Goal: Task Accomplishment & Management: Complete application form

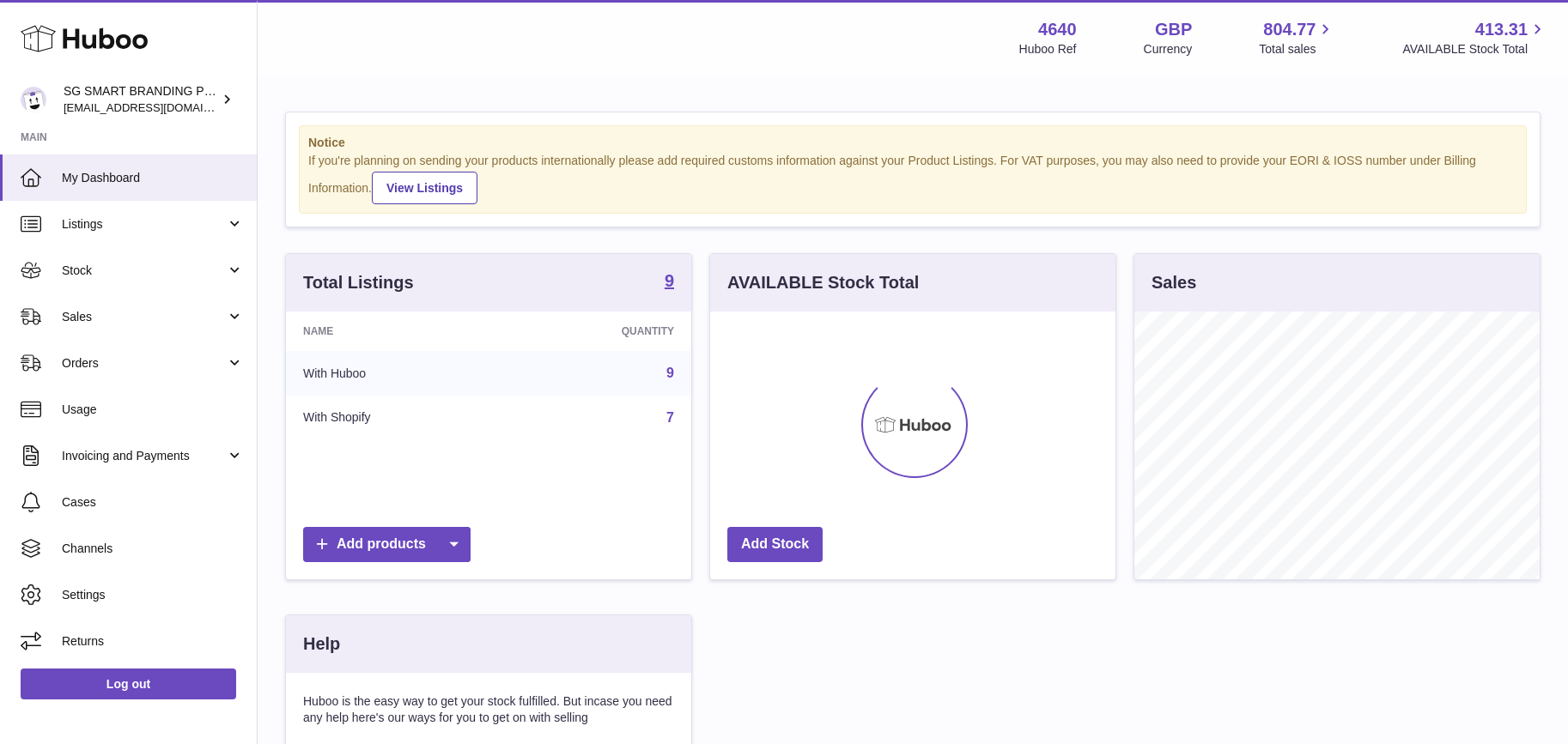
scroll to position [268, 405]
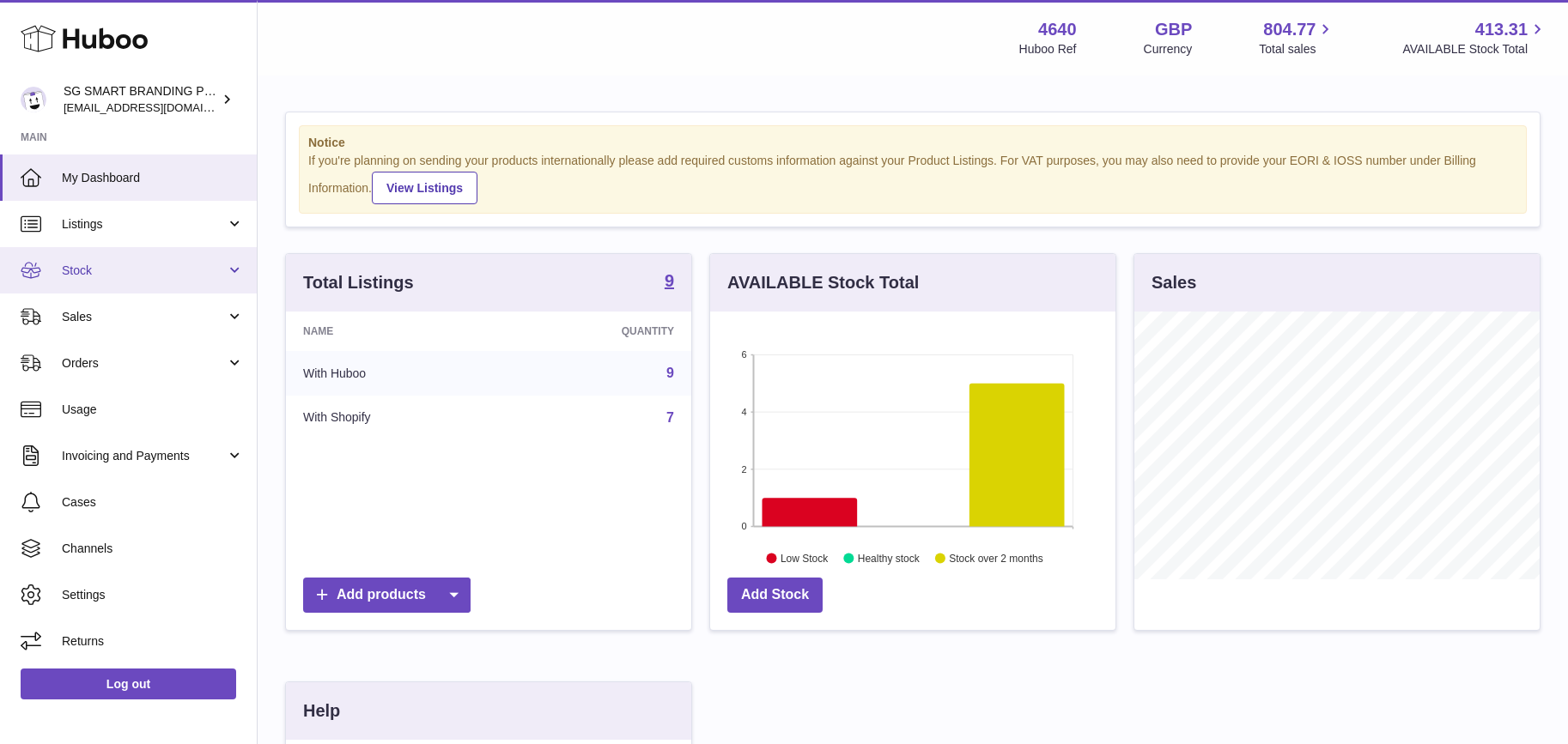
click at [173, 269] on span "Stock" at bounding box center [144, 270] width 164 height 16
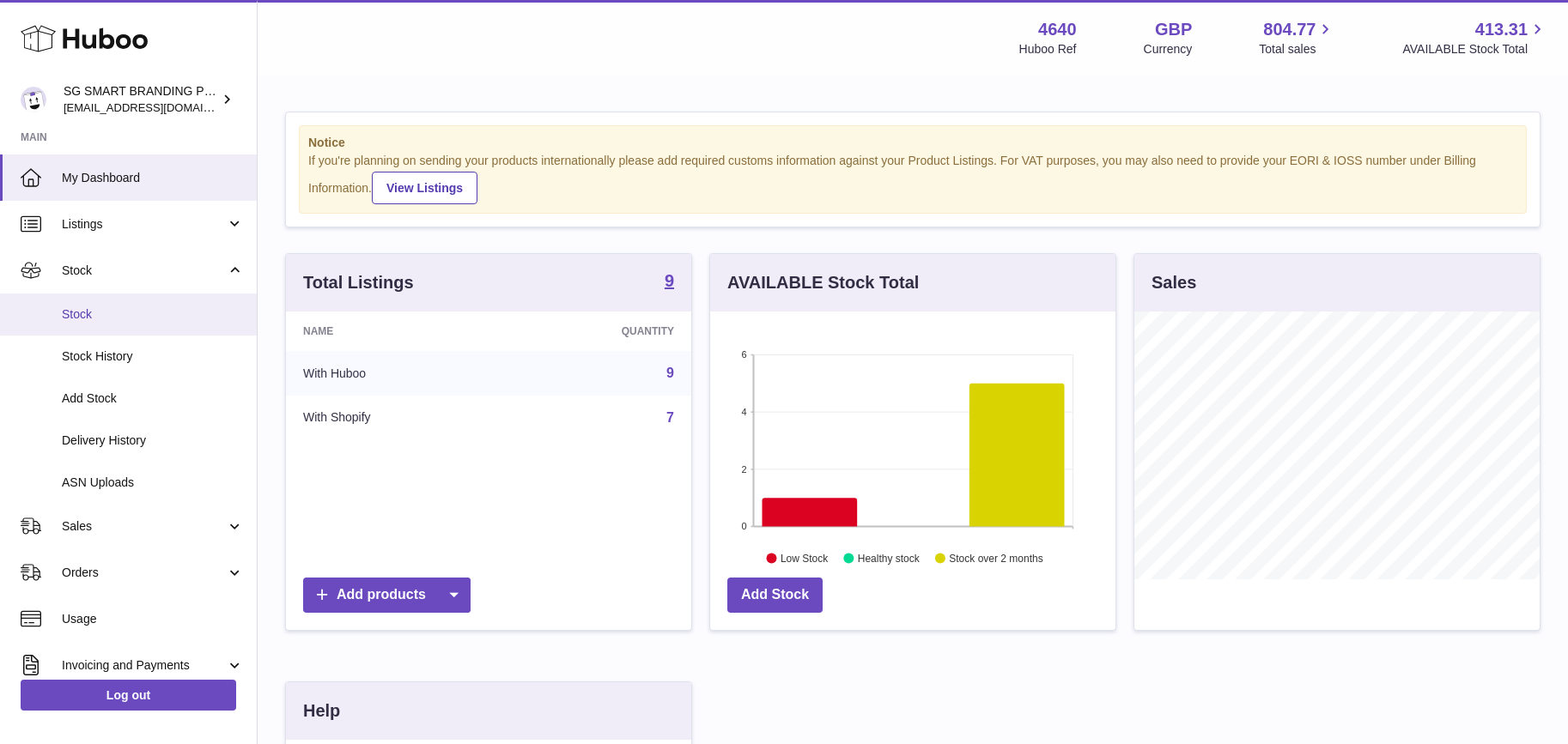
click at [150, 301] on link "Stock" at bounding box center [128, 314] width 257 height 42
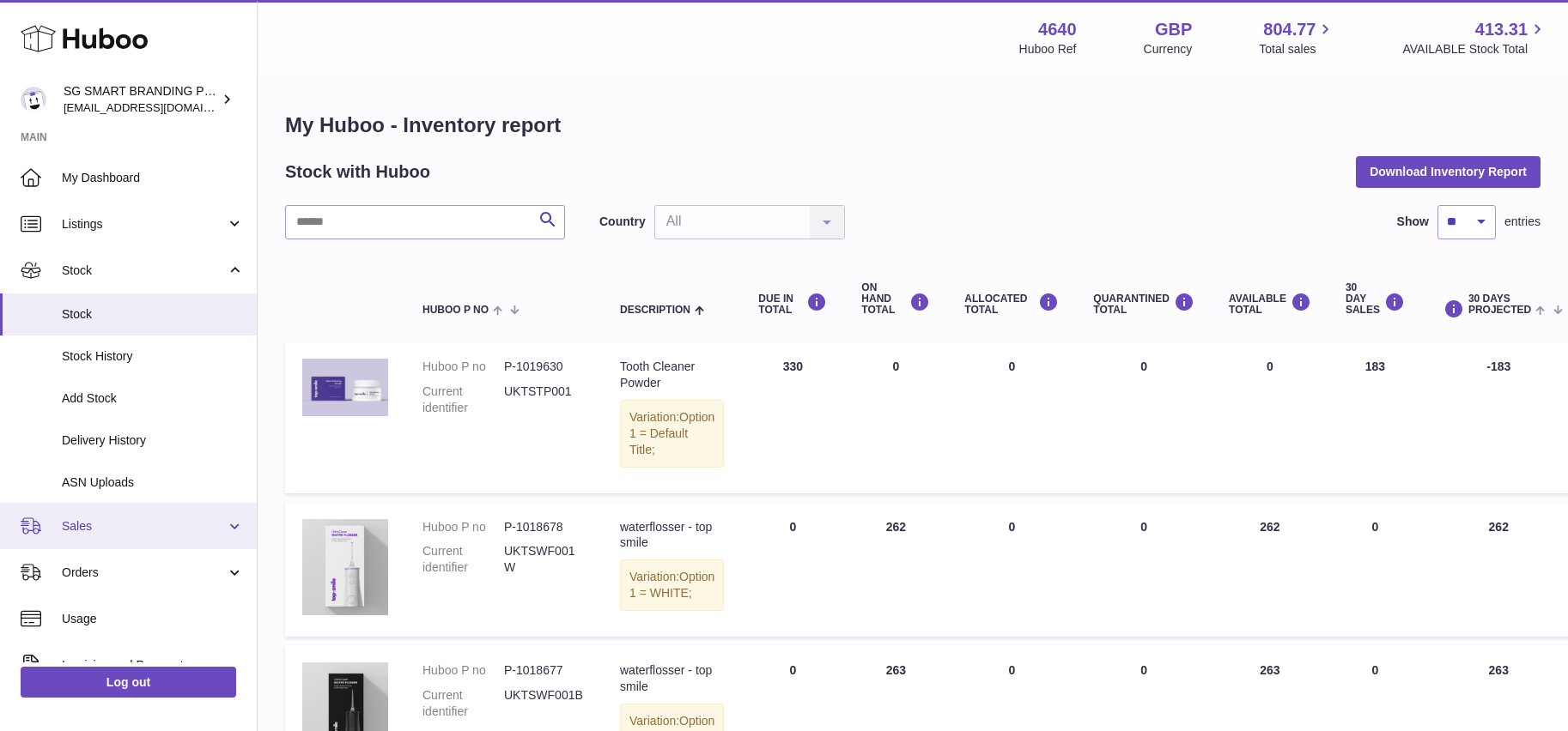
click at [144, 522] on span "Sales" at bounding box center [144, 526] width 164 height 16
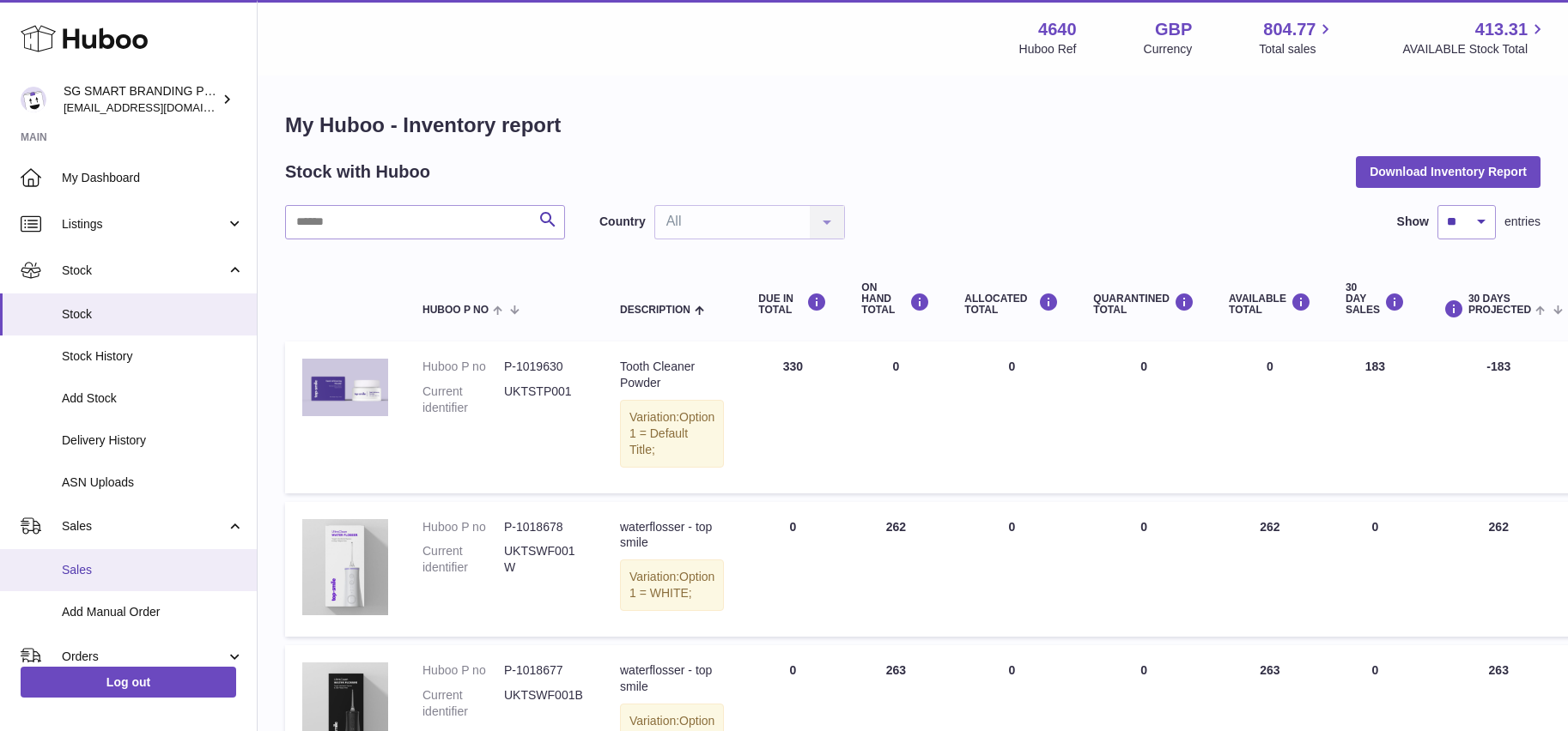
click at [139, 563] on span "Sales" at bounding box center [152, 570] width 182 height 16
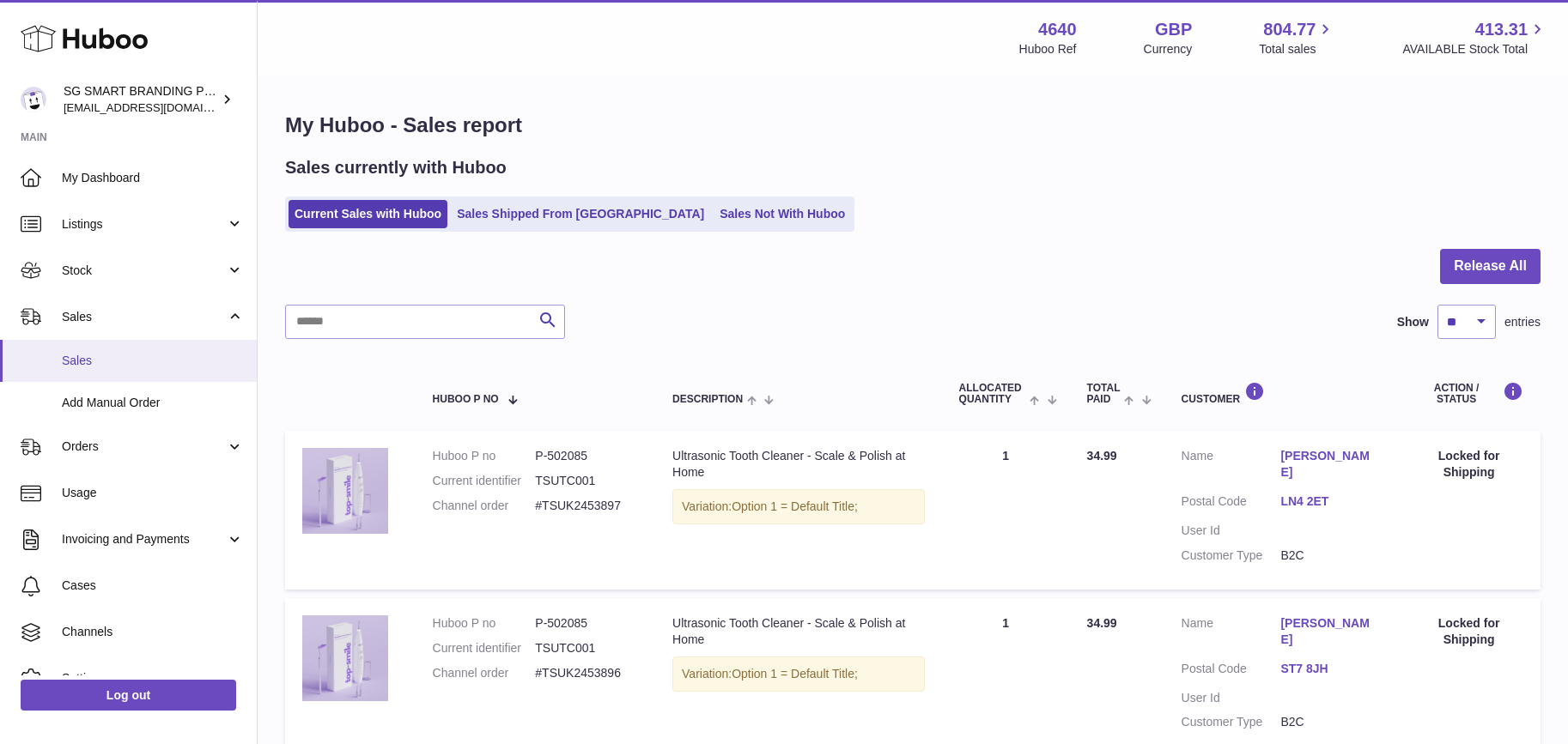
click at [132, 358] on span "Sales" at bounding box center [152, 360] width 182 height 16
click at [158, 271] on span "Stock" at bounding box center [144, 270] width 164 height 16
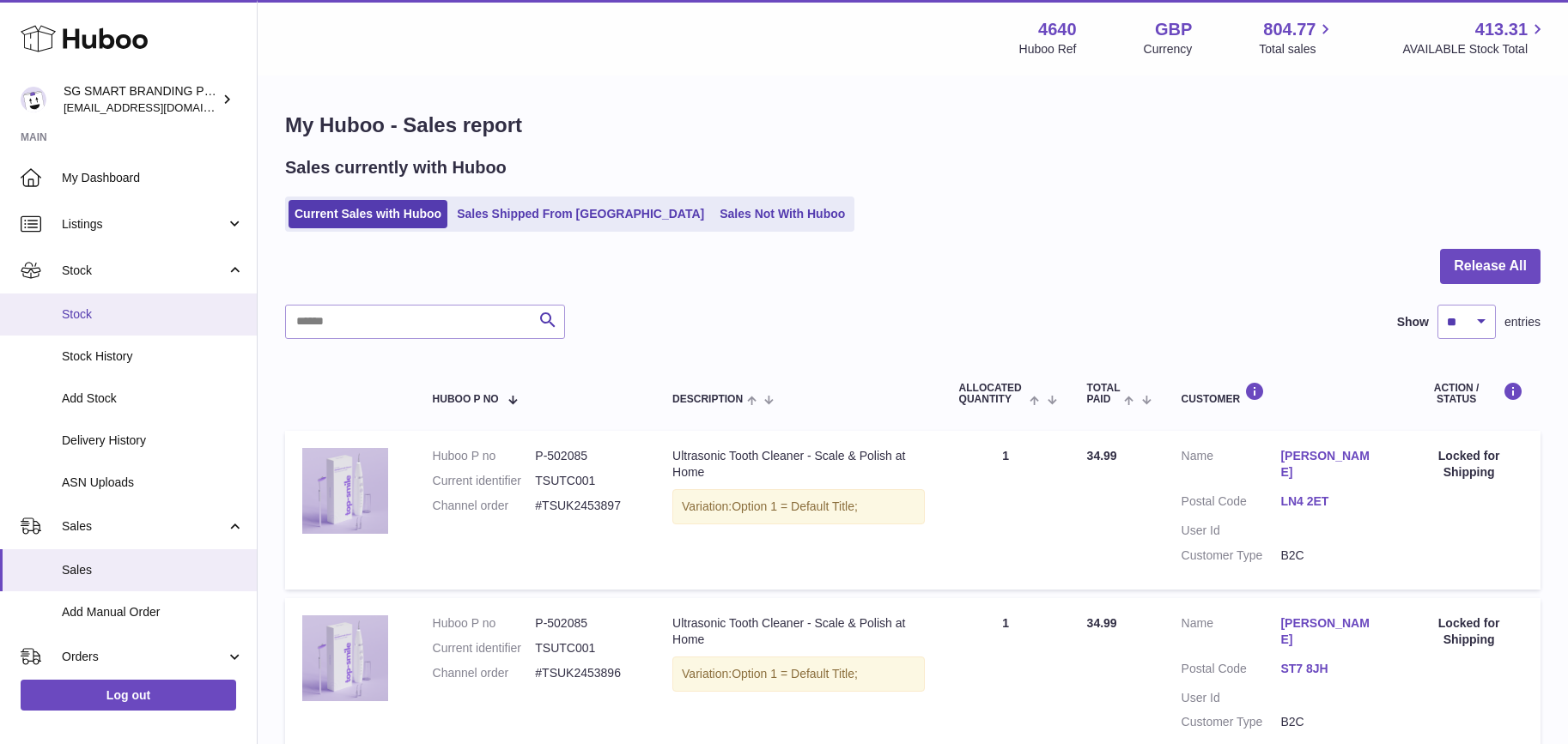
click at [146, 308] on span "Stock" at bounding box center [152, 314] width 182 height 16
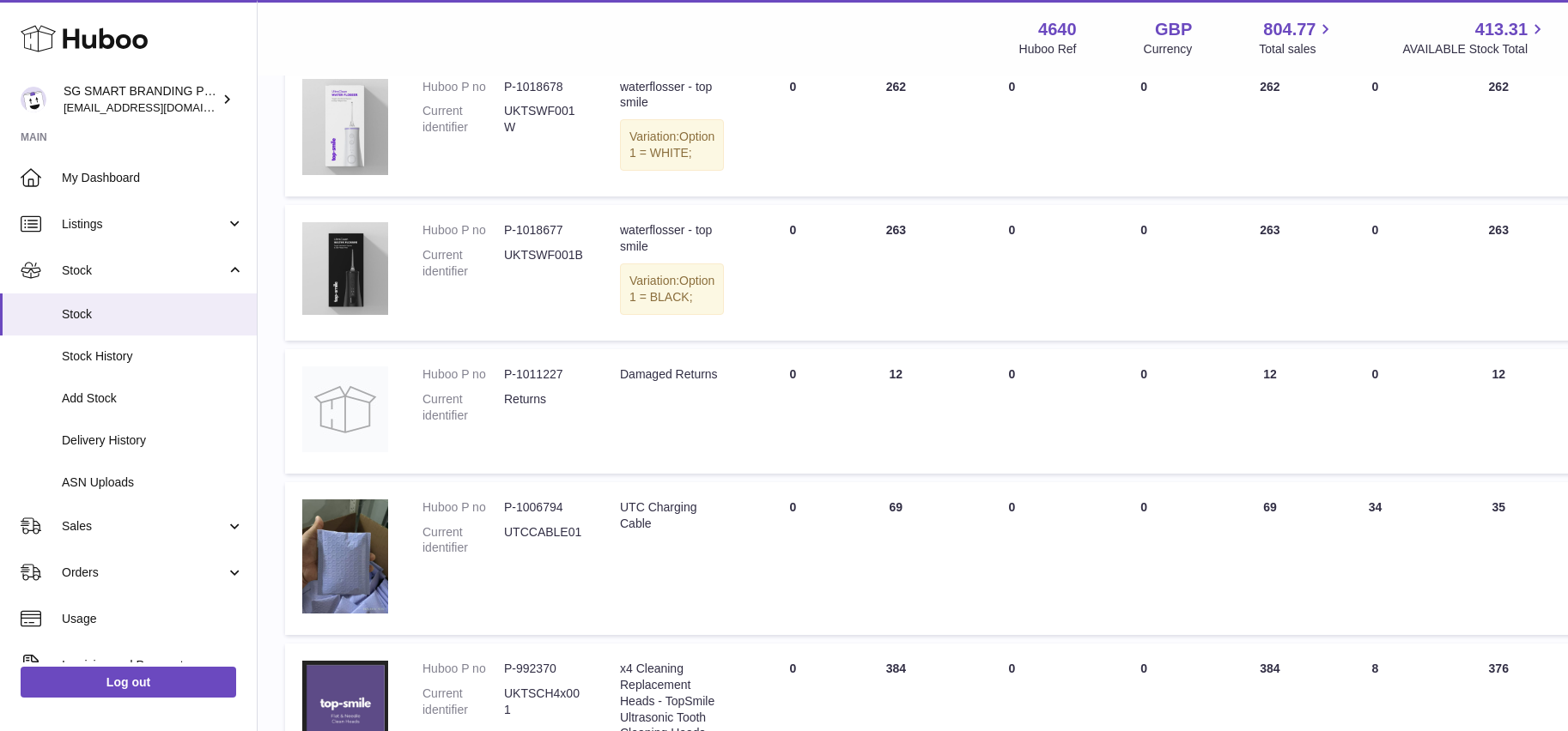
scroll to position [855, 0]
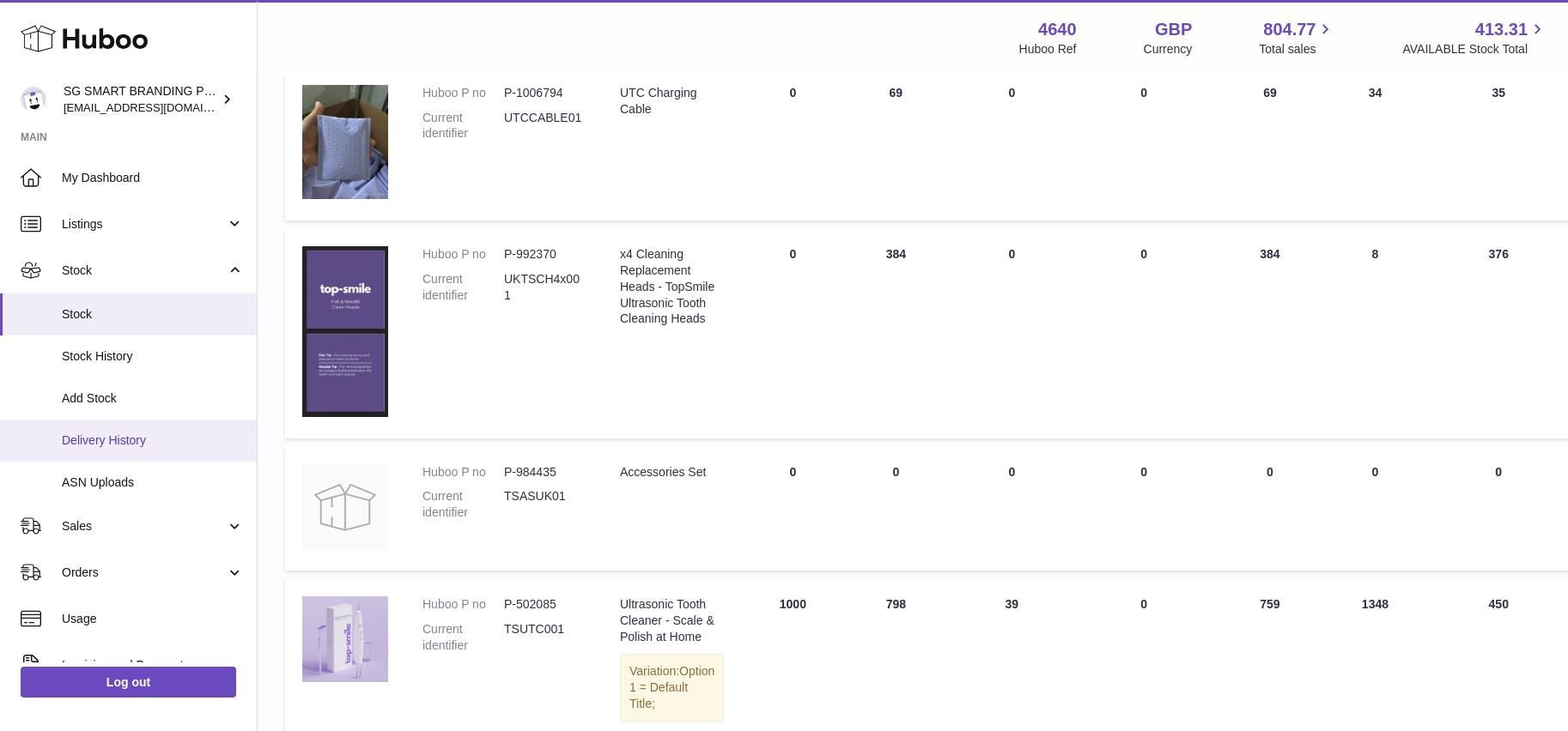
click at [130, 439] on span "Delivery History" at bounding box center [152, 440] width 182 height 16
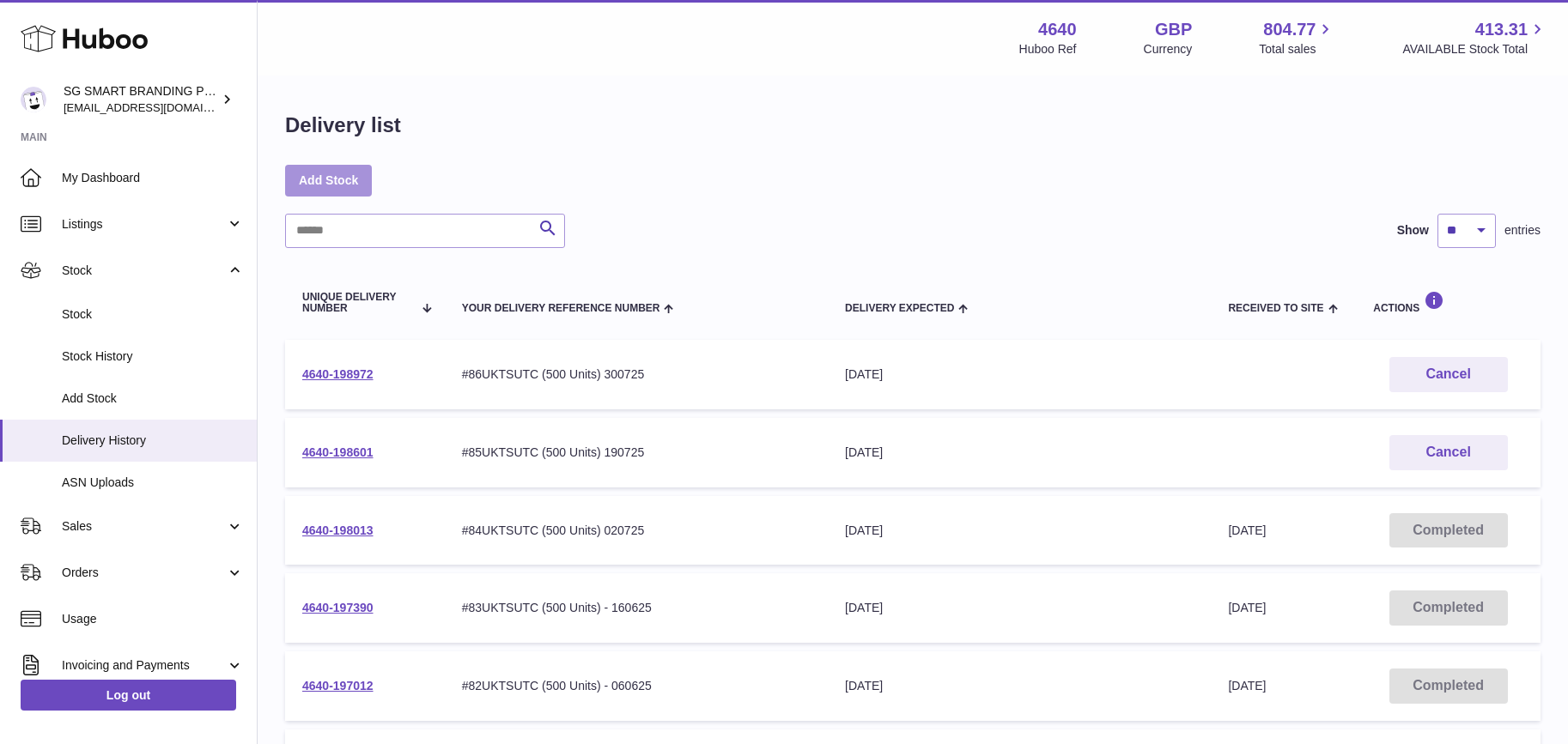
click at [312, 184] on link "Add Stock" at bounding box center [328, 180] width 87 height 31
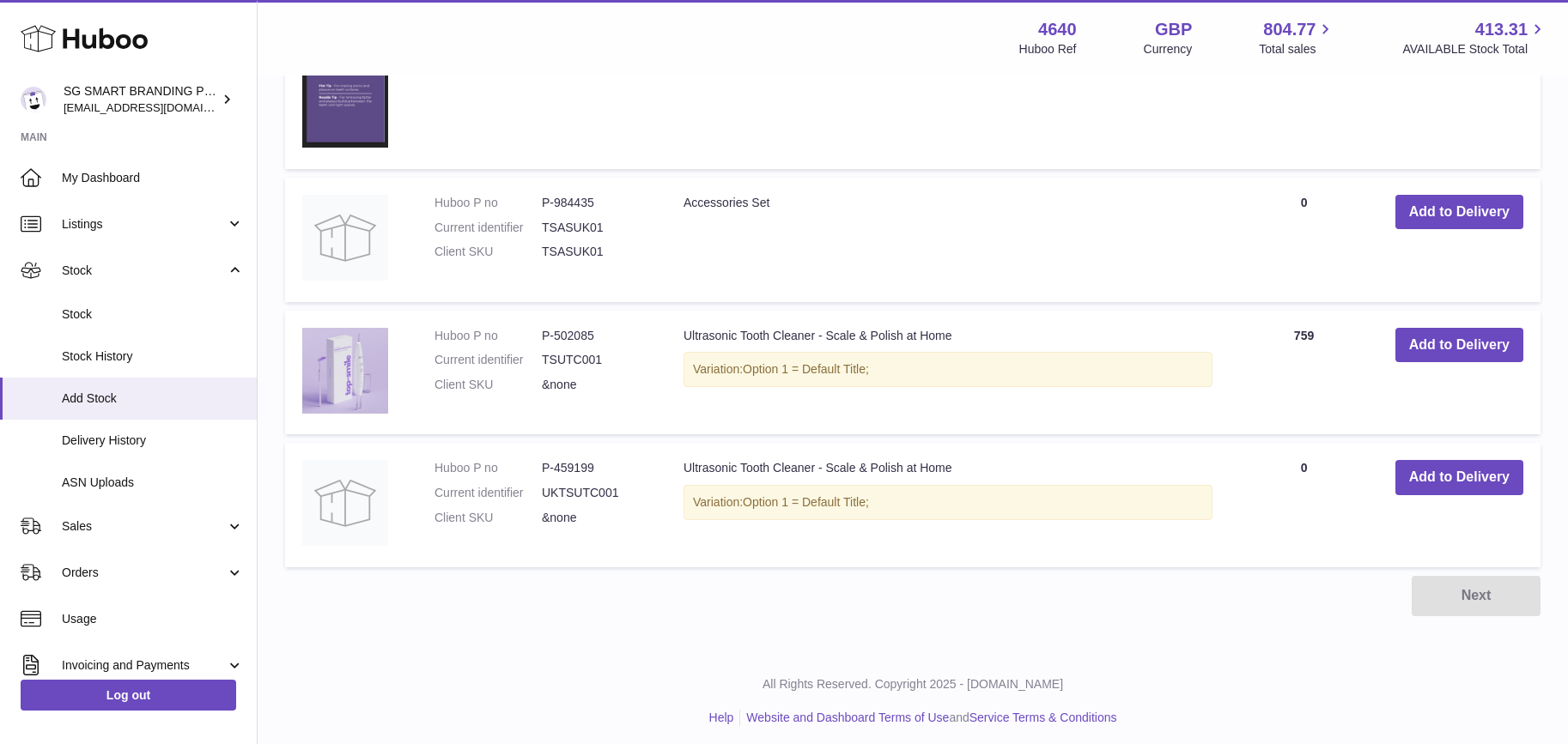
scroll to position [1294, 0]
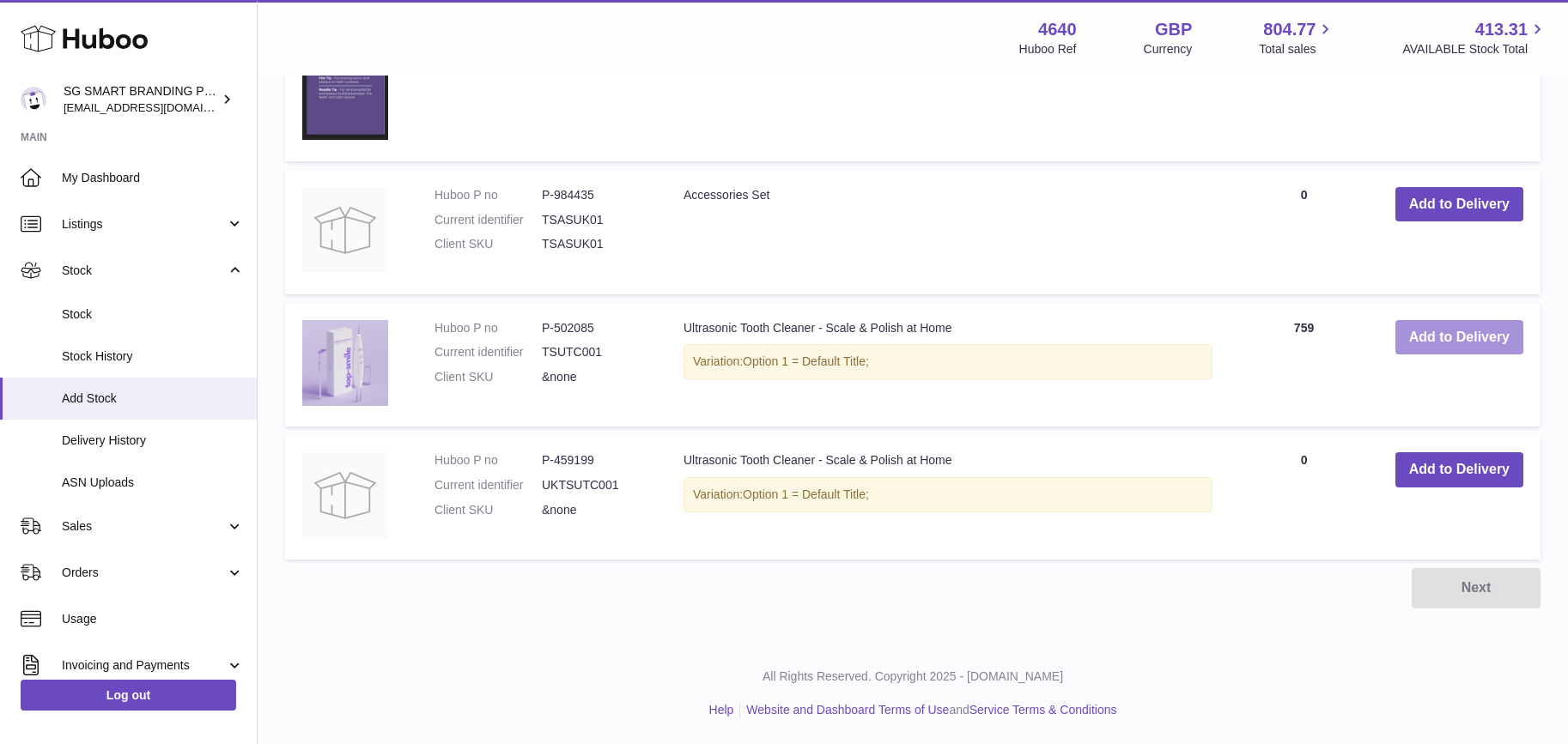
click at [1433, 333] on button "Add to Delivery" at bounding box center [1459, 338] width 128 height 35
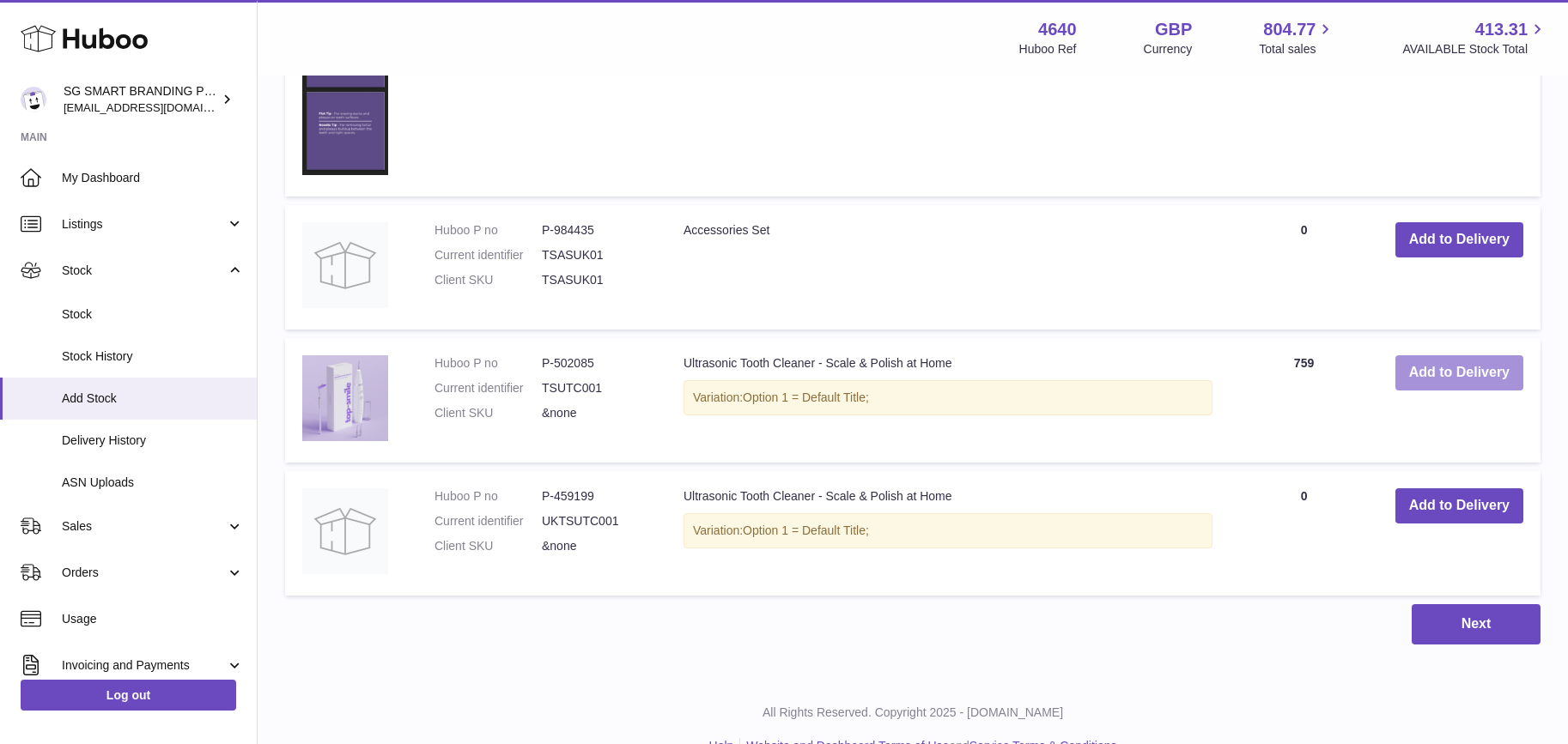
scroll to position [1311, 0]
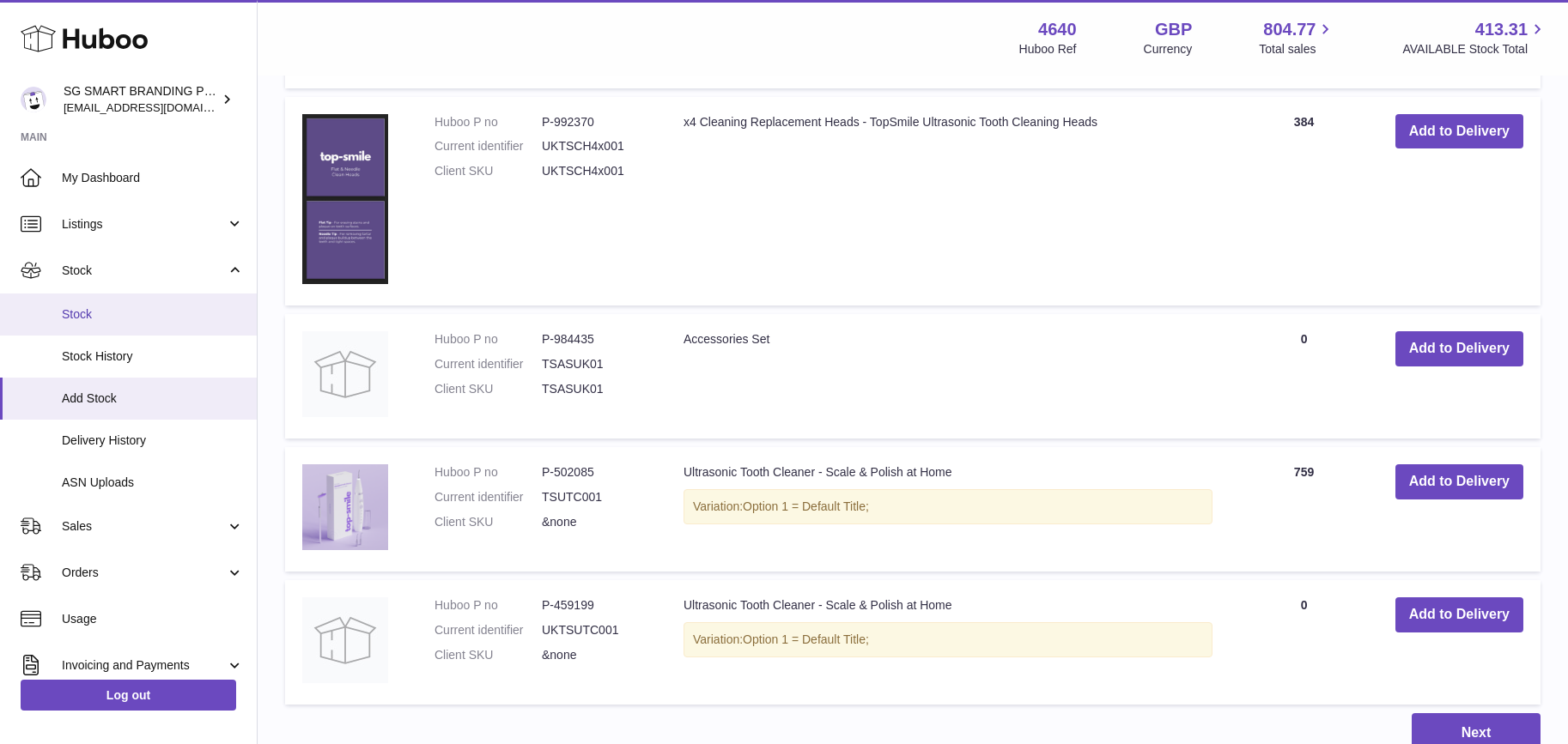
click at [99, 310] on span "Stock" at bounding box center [152, 314] width 182 height 16
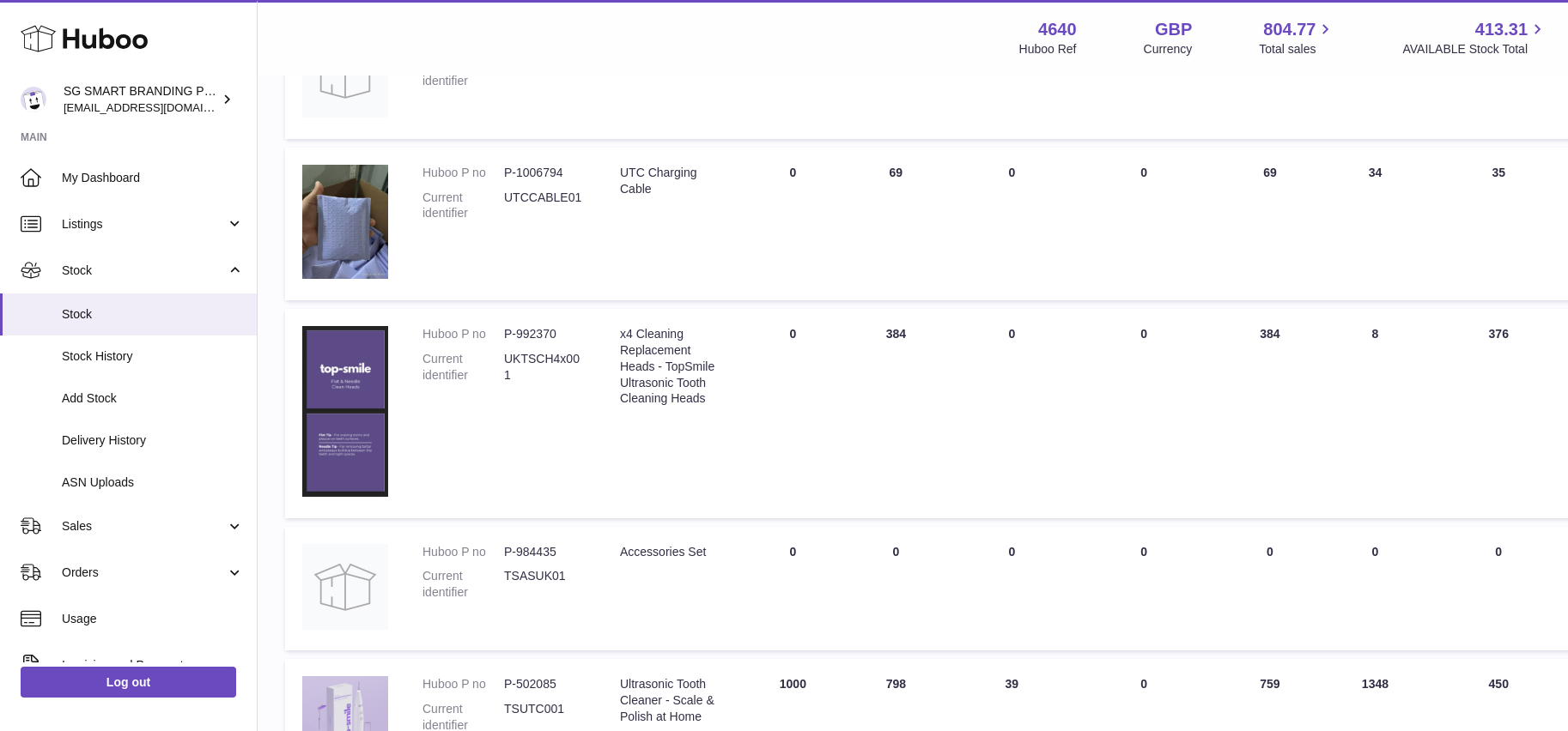
scroll to position [1151, 0]
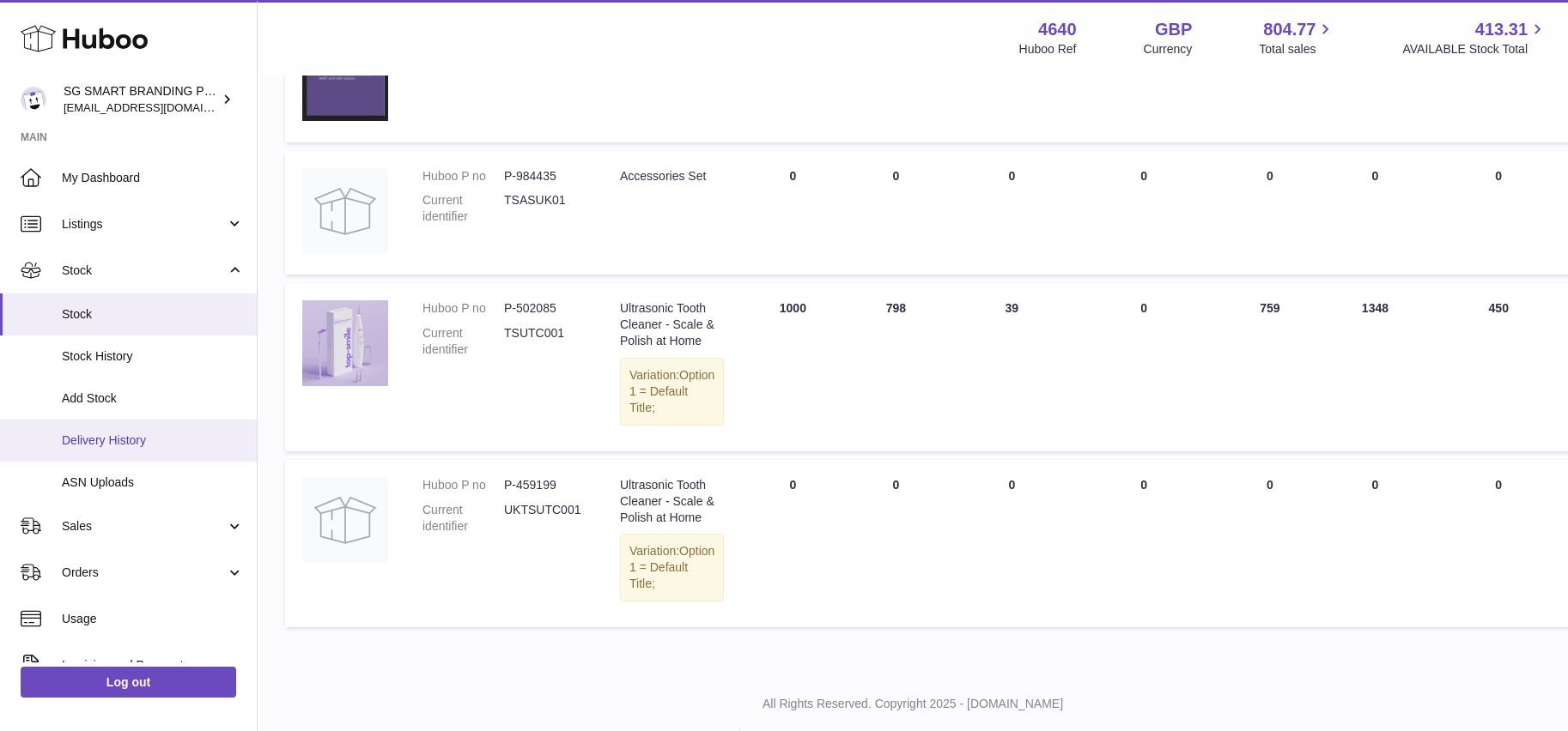
click at [117, 443] on span "Delivery History" at bounding box center [152, 440] width 182 height 16
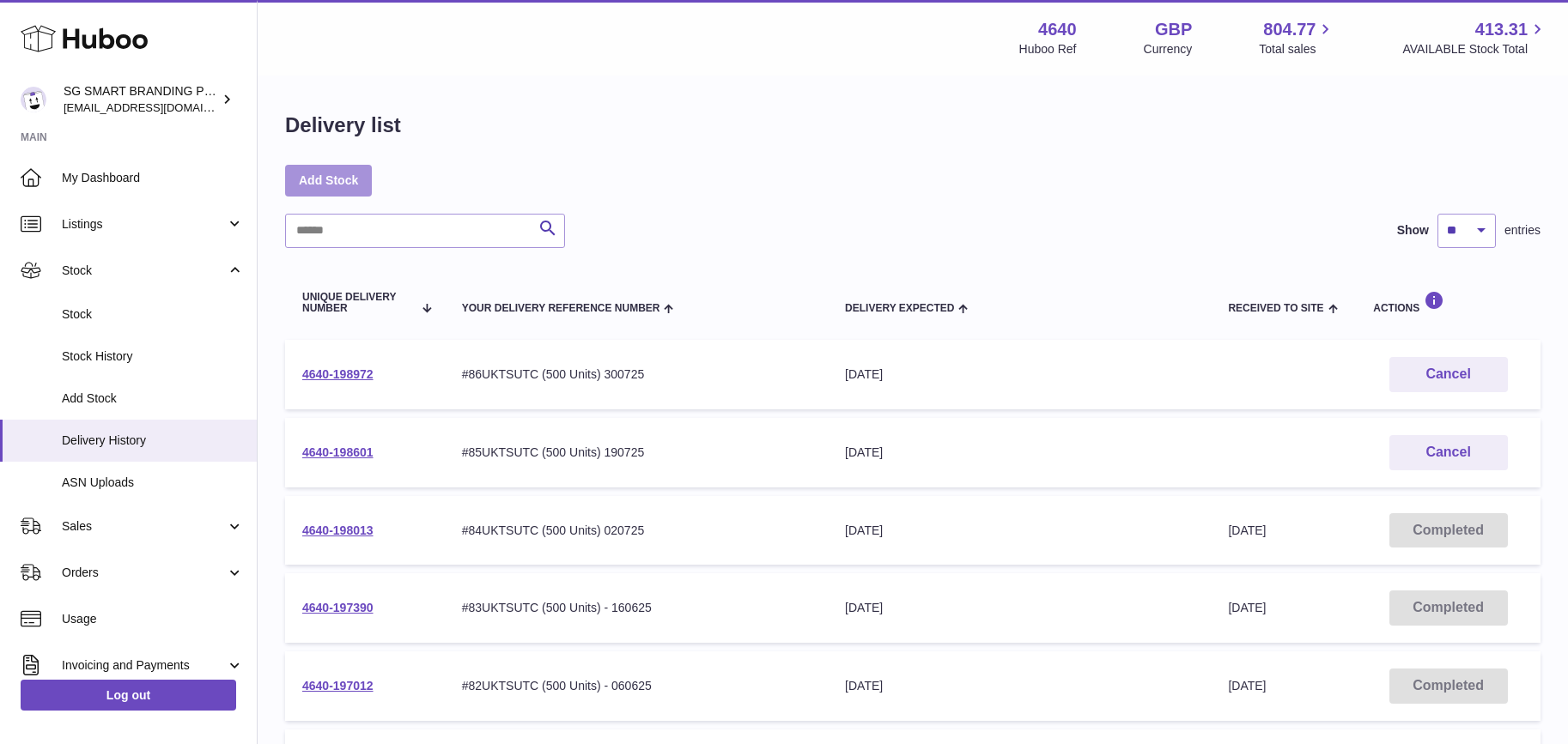
click at [326, 182] on link "Add Stock" at bounding box center [328, 180] width 87 height 31
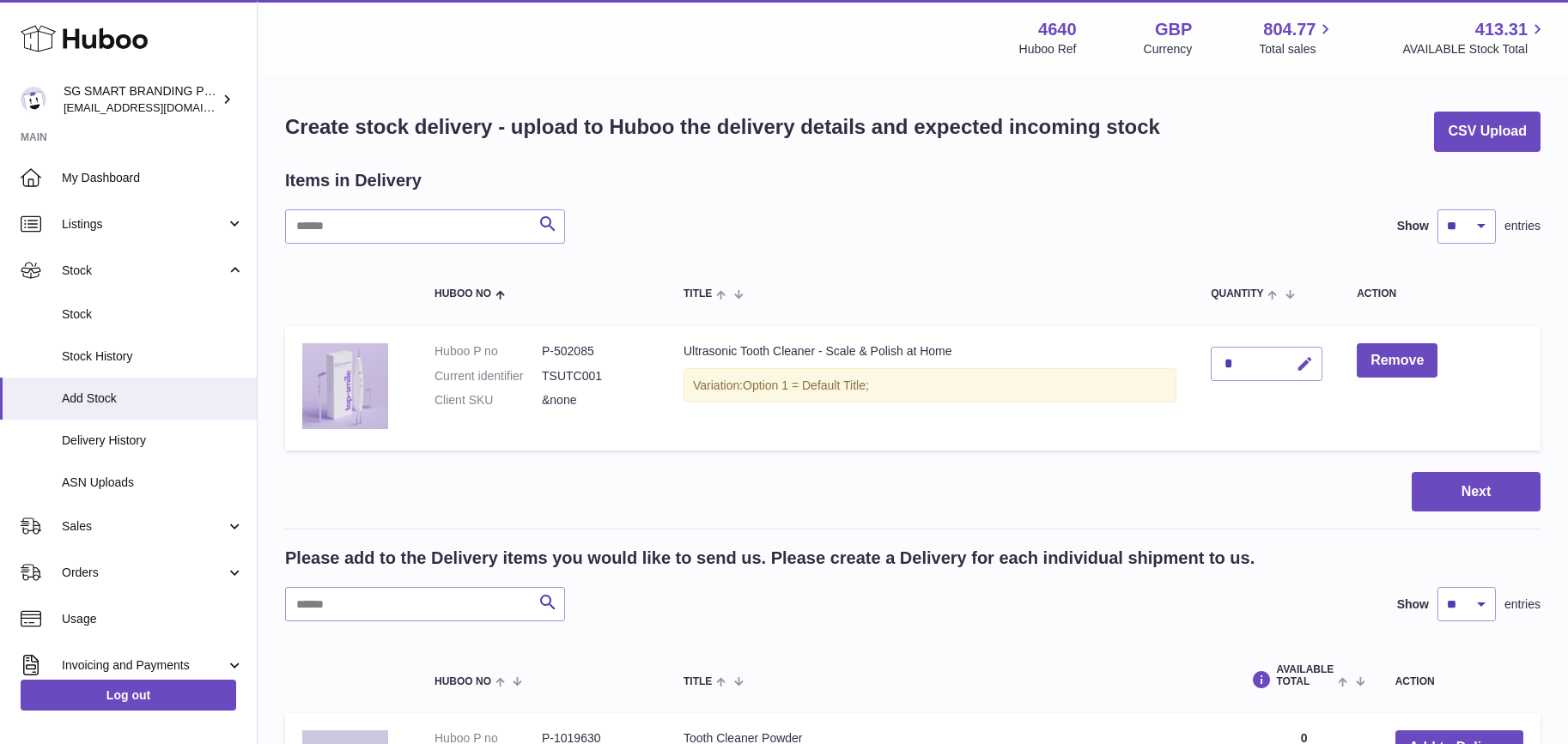
click at [1299, 362] on icon "button" at bounding box center [1304, 364] width 18 height 18
type input "***"
click at [1297, 360] on icon "submit" at bounding box center [1305, 364] width 16 height 16
click at [1450, 494] on button "Next" at bounding box center [1476, 491] width 129 height 40
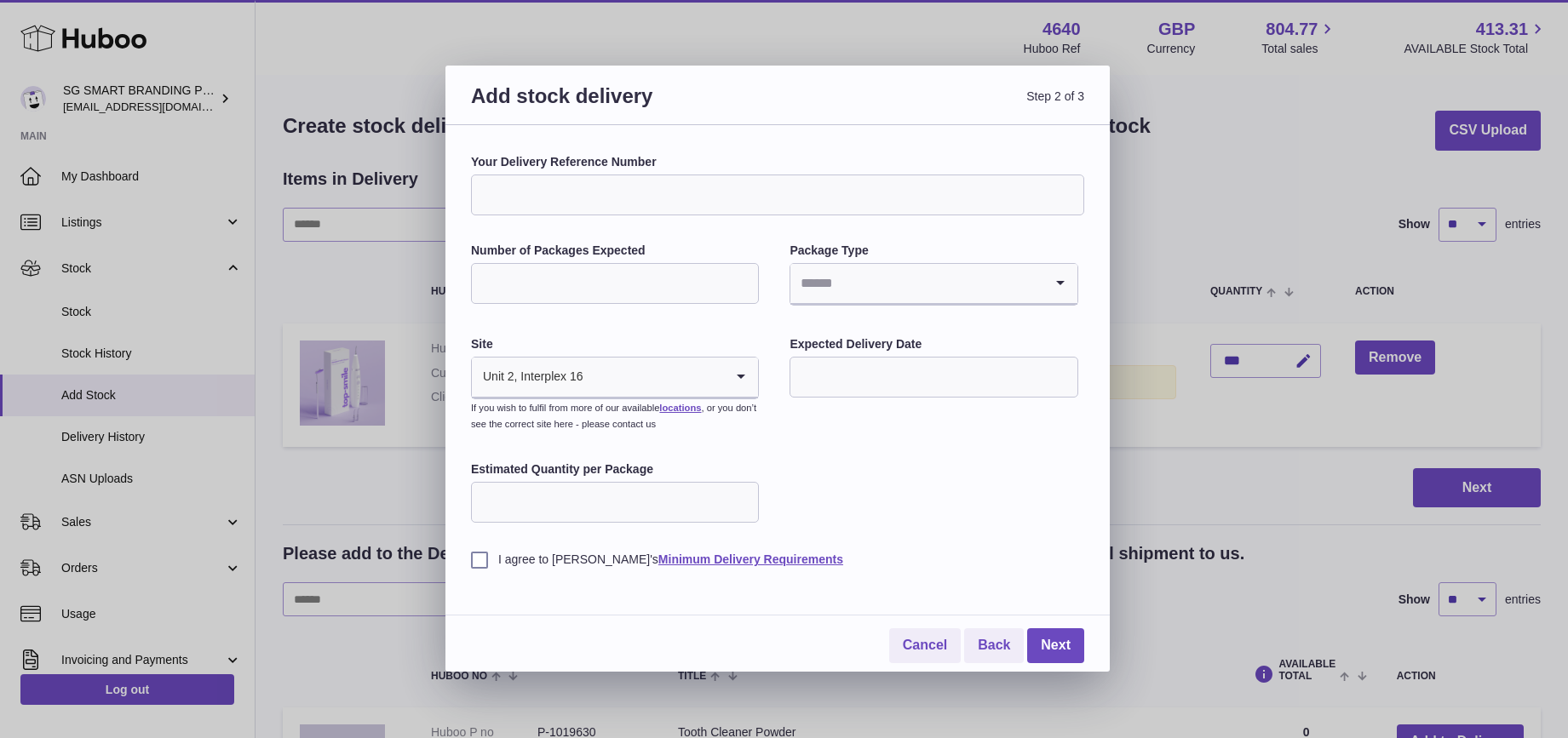
click at [532, 180] on input "Your Delivery Reference Number" at bounding box center [777, 195] width 613 height 41
paste input "**********"
type input "**********"
click at [561, 274] on input "Number of Packages Expected" at bounding box center [614, 283] width 288 height 41
type input "**"
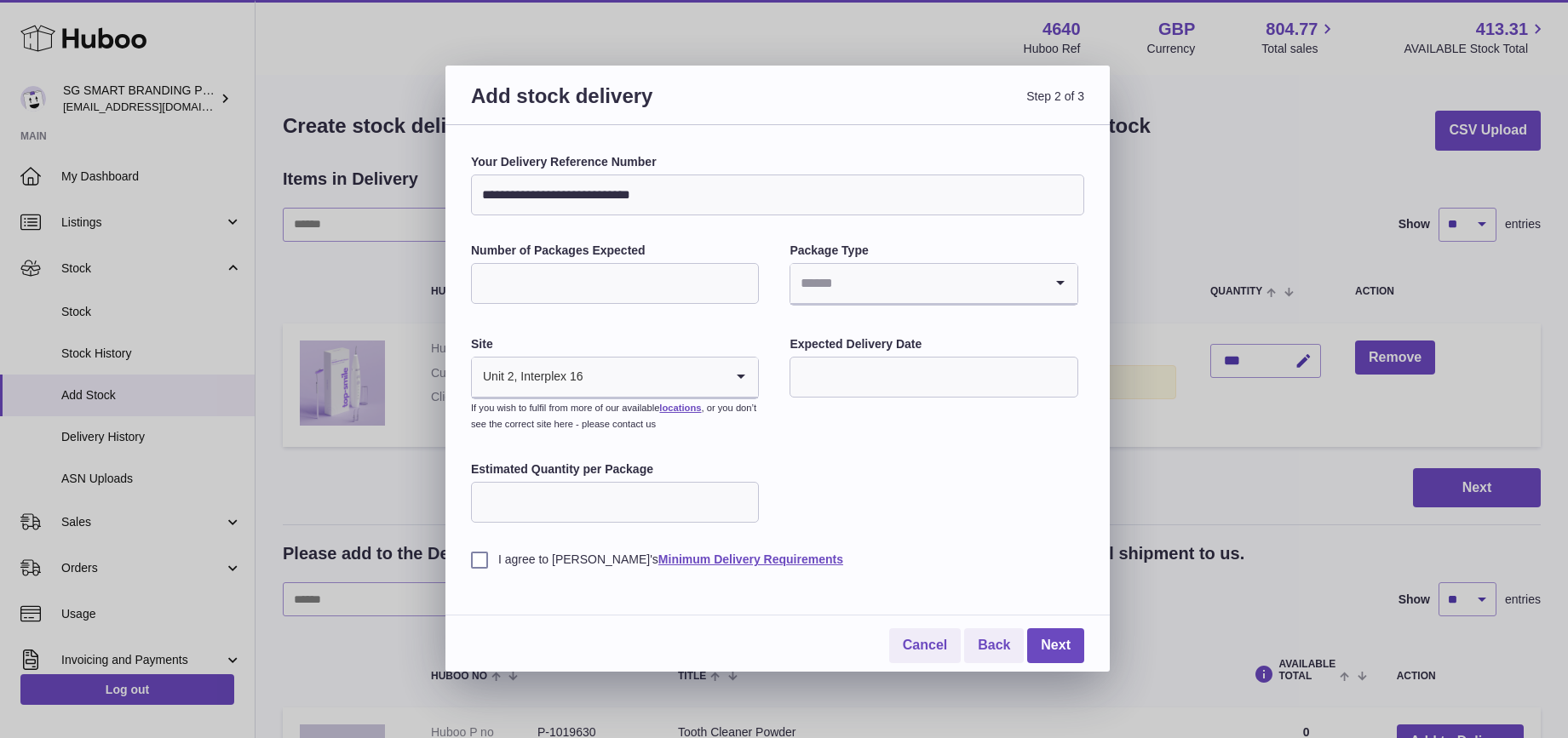
click at [879, 284] on input "Search for option" at bounding box center [916, 283] width 252 height 39
click at [832, 400] on li "Boxes" at bounding box center [932, 397] width 284 height 34
click at [840, 385] on input "text" at bounding box center [932, 377] width 288 height 41
click at [1027, 421] on icon "button" at bounding box center [1031, 418] width 20 height 20
click at [907, 519] on span "11" at bounding box center [919, 518] width 31 height 31
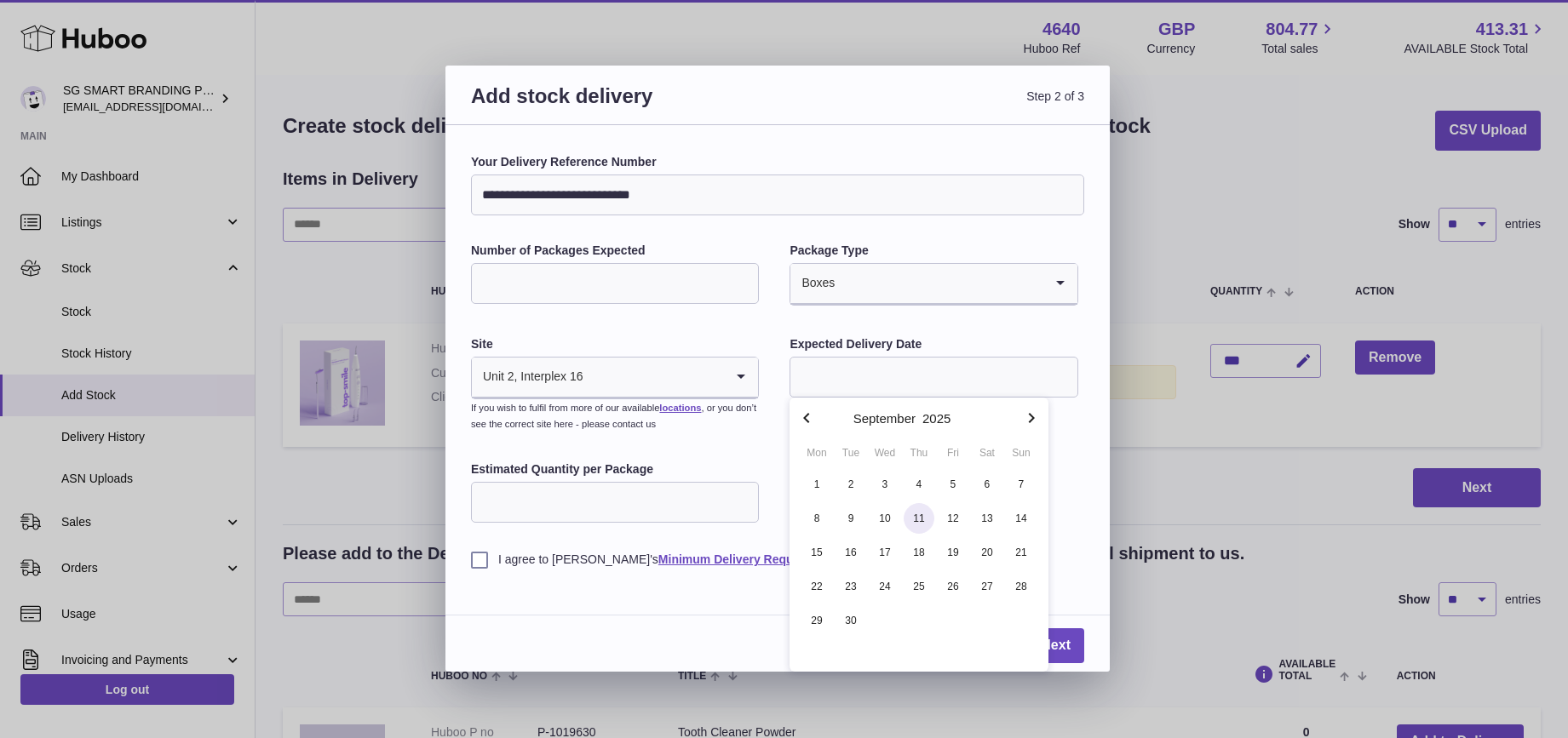
type input "**********"
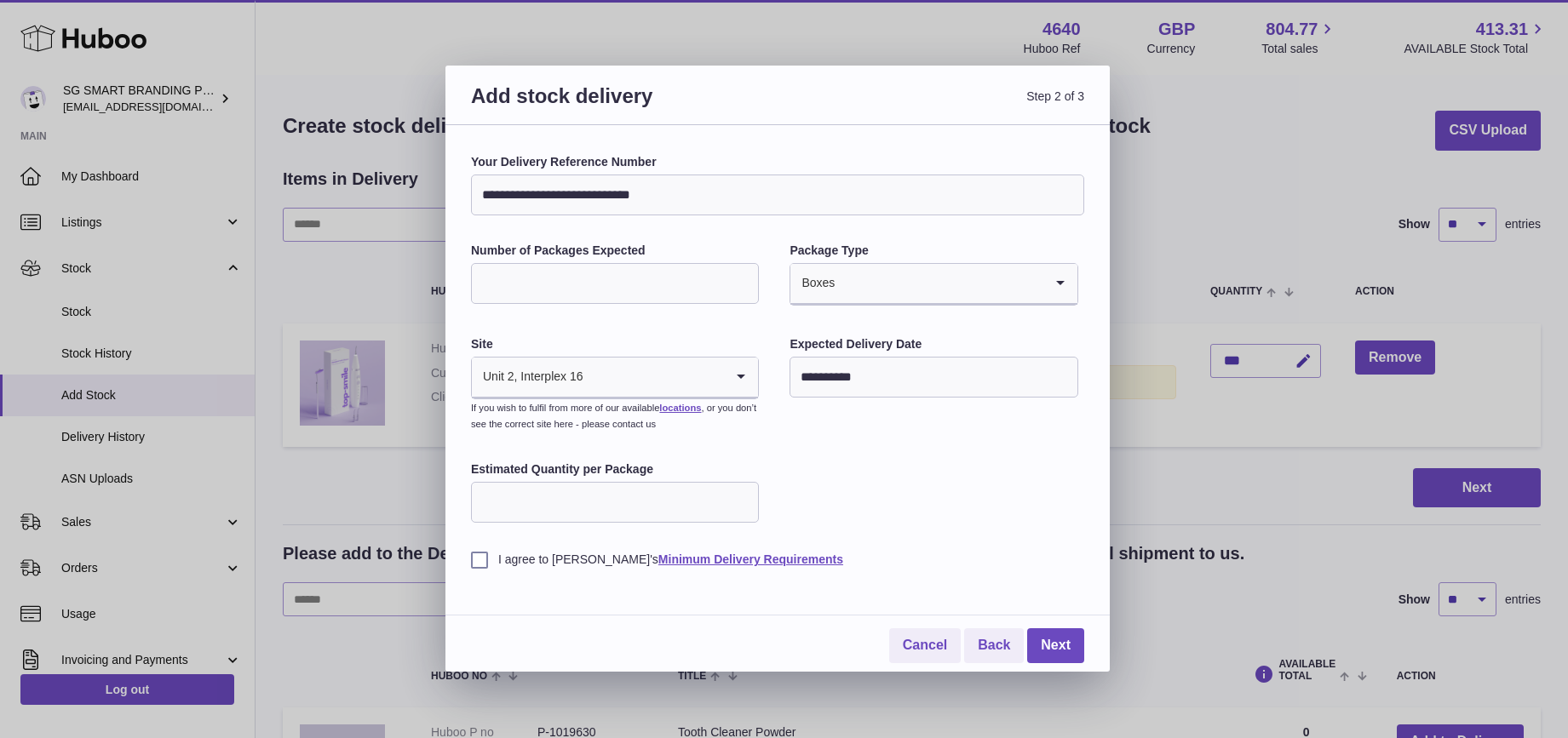
click at [628, 498] on input "Estimated Quantity per Package" at bounding box center [614, 502] width 288 height 41
type input "**"
click at [475, 557] on label "I agree to Huboo's Minimum Delivery Requirements" at bounding box center [777, 559] width 613 height 16
click at [1048, 647] on link "Next" at bounding box center [1056, 646] width 57 height 35
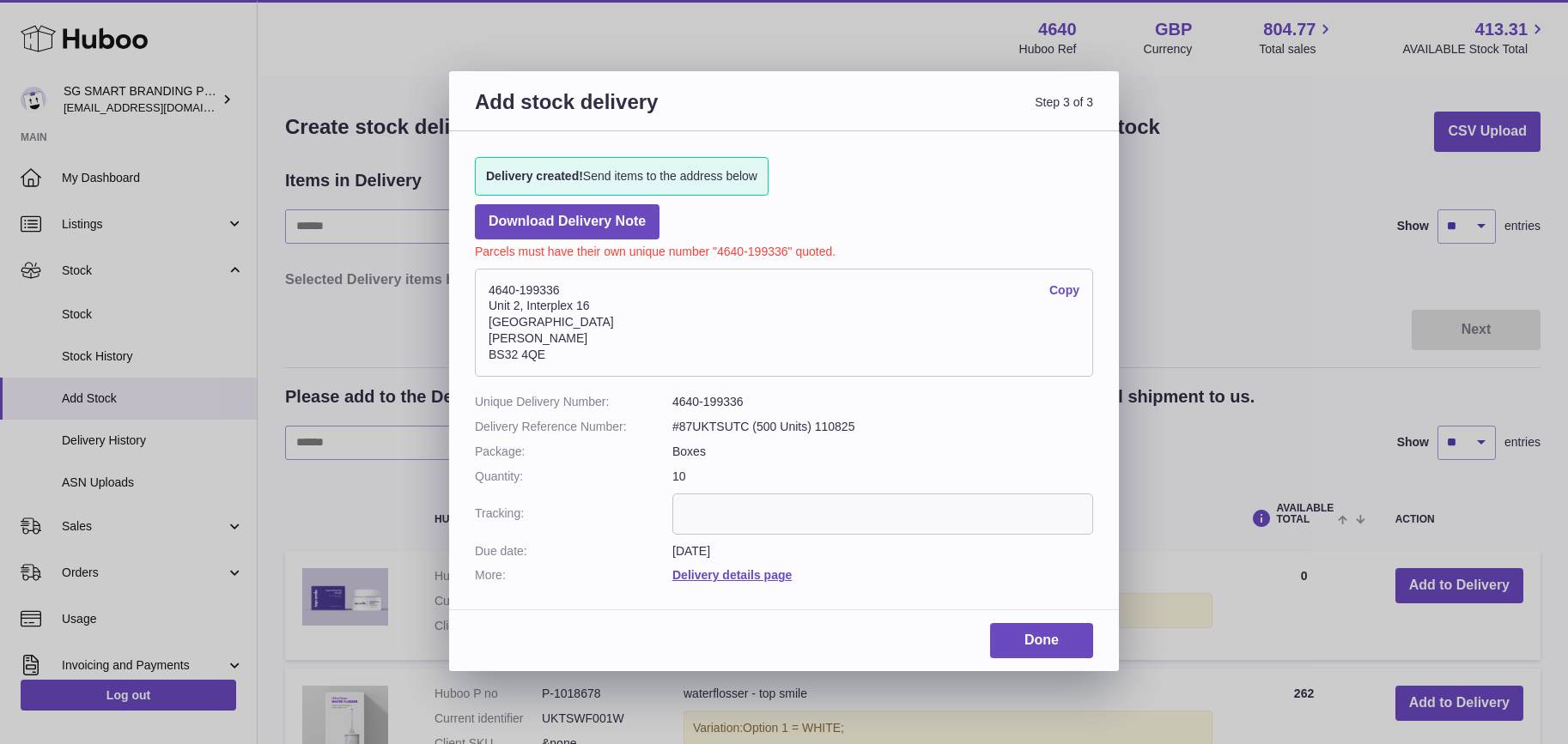
click at [509, 286] on address "4640-199336 Copy Unit 2, Interplex 16 Ash Ridge Road Bradley Stoke BS32 4QE" at bounding box center [784, 323] width 618 height 108
copy address "4640-199336"
click at [1038, 634] on link "Done" at bounding box center [1041, 641] width 103 height 35
